Goal: Check status: Check status

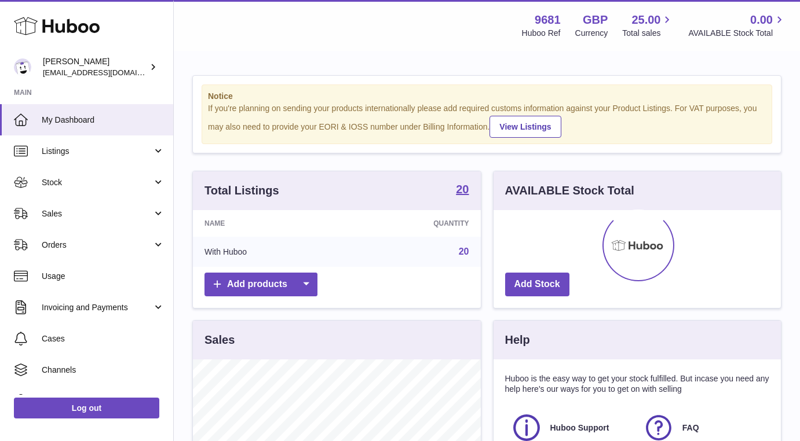
scroll to position [181, 287]
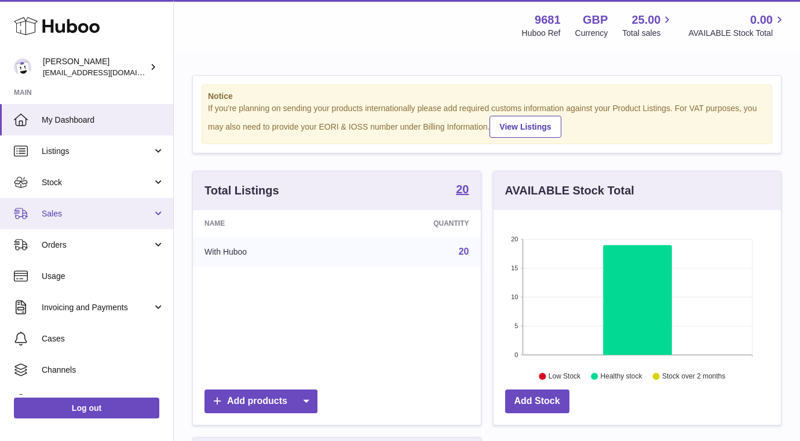
click at [140, 214] on span "Sales" at bounding box center [97, 213] width 111 height 11
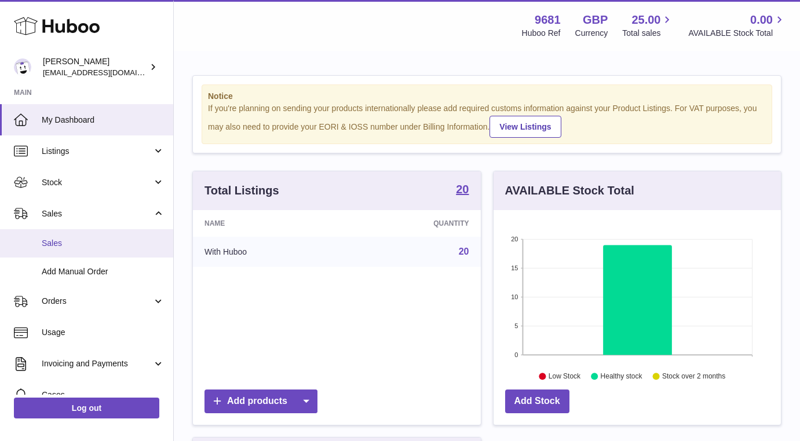
click at [122, 240] on span "Sales" at bounding box center [103, 243] width 123 height 11
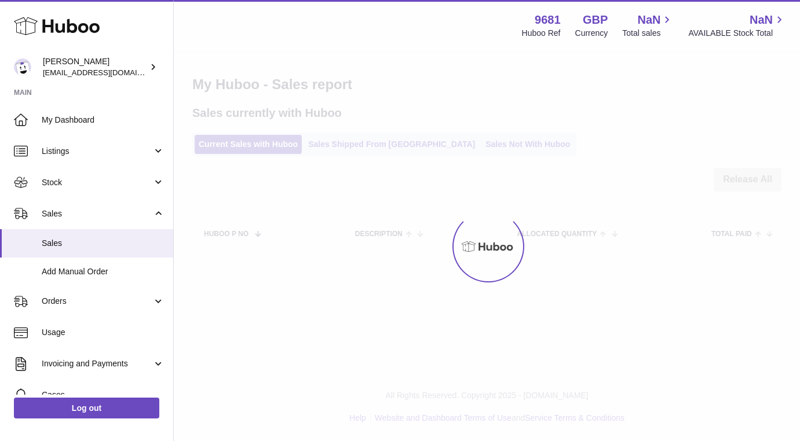
click at [371, 148] on div at bounding box center [487, 246] width 626 height 389
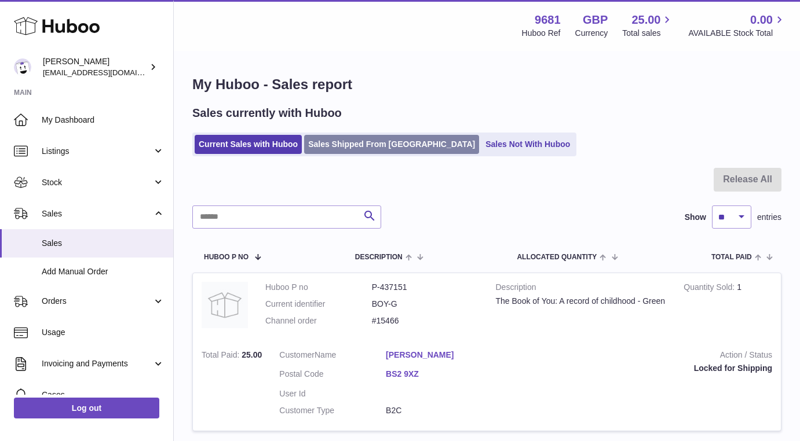
click at [383, 146] on link "Sales Shipped From [GEOGRAPHIC_DATA]" at bounding box center [391, 144] width 175 height 19
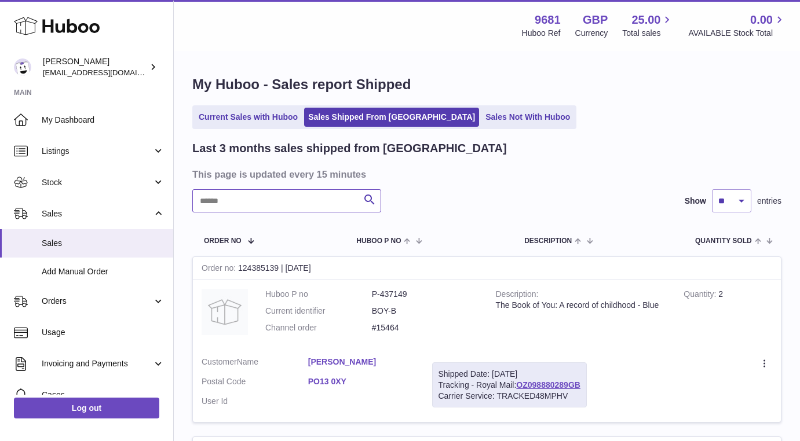
click at [292, 205] on input "text" at bounding box center [286, 200] width 189 height 23
type input "*******"
click at [553, 384] on link "MM466895787GB" at bounding box center [549, 383] width 66 height 9
